Goal: Navigation & Orientation: Find specific page/section

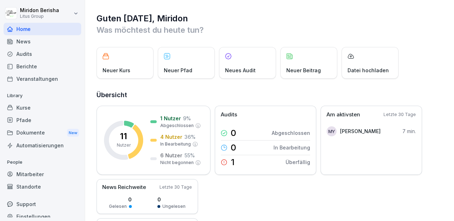
scroll to position [7, 0]
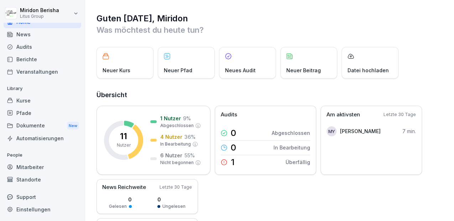
click at [30, 131] on div "Dokumente New" at bounding box center [43, 125] width 78 height 13
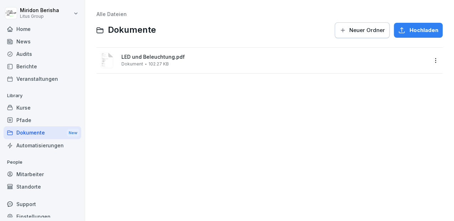
click at [26, 29] on div "Home" at bounding box center [43, 29] width 78 height 12
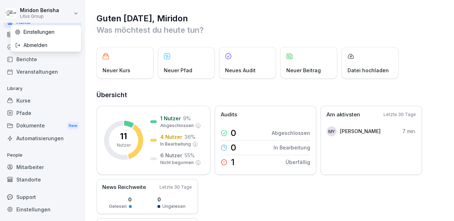
click at [75, 14] on html "Miridon Berisha Litus Group Home News Audits Berichte Veranstaltungen Library K…" at bounding box center [227, 110] width 454 height 221
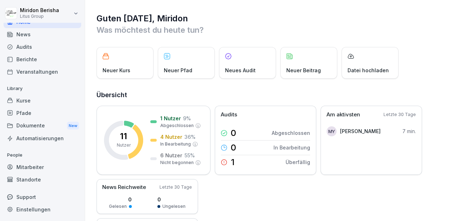
click at [77, 14] on html "Miridon Berisha Litus Group Home News Audits Berichte Veranstaltungen Library K…" at bounding box center [227, 110] width 454 height 221
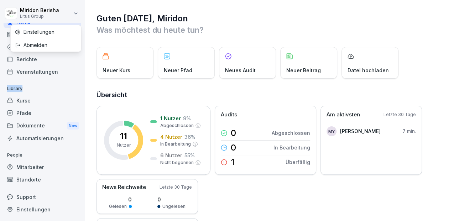
click at [77, 14] on html "Miridon Berisha Litus Group Home News Audits Berichte Veranstaltungen Library K…" at bounding box center [227, 110] width 454 height 221
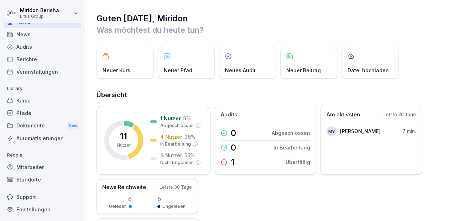
drag, startPoint x: 77, startPoint y: 14, endPoint x: 90, endPoint y: 52, distance: 40.8
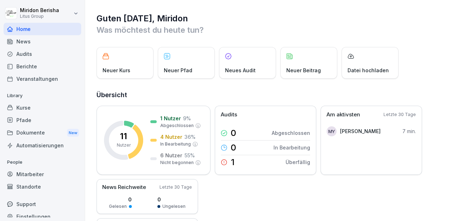
click at [31, 29] on div "Home" at bounding box center [43, 29] width 78 height 12
click at [276, 91] on h2 "Übersicht" at bounding box center [269, 95] width 347 height 10
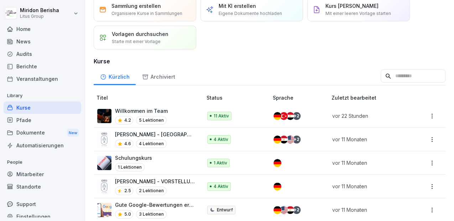
scroll to position [7, 0]
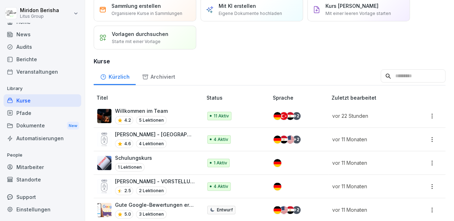
click at [24, 44] on div "Audits" at bounding box center [43, 47] width 78 height 12
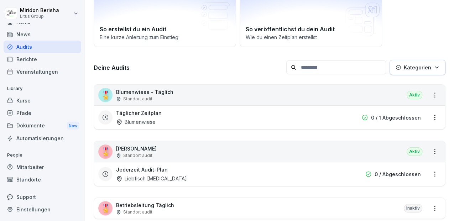
scroll to position [53, 0]
